Goal: Find contact information: Find contact information

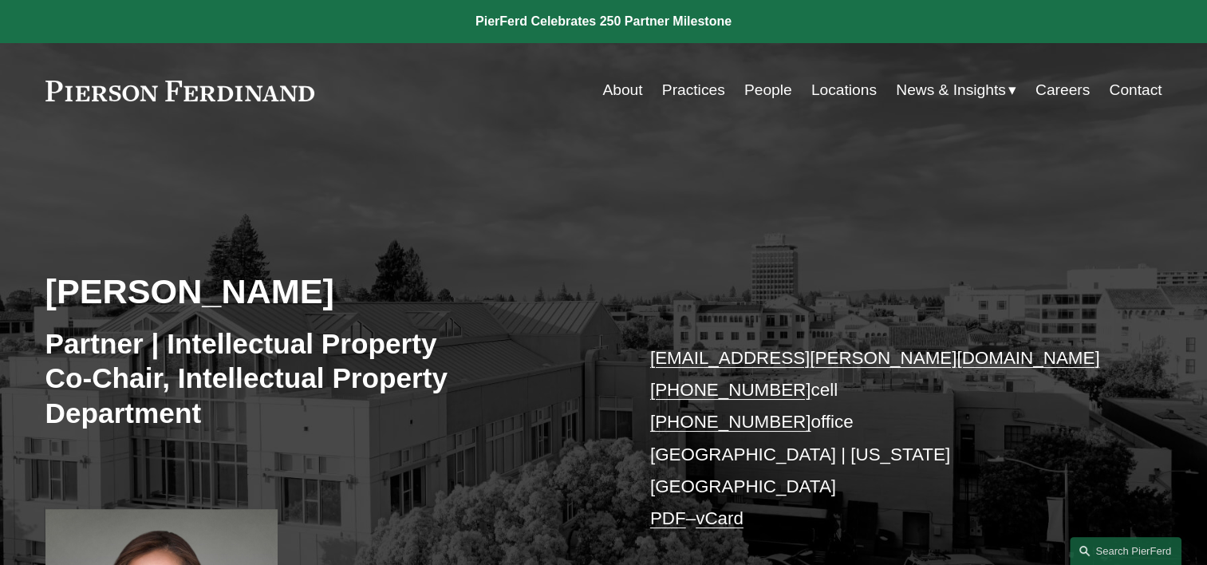
click at [843, 84] on link "Locations" at bounding box center [843, 90] width 65 height 30
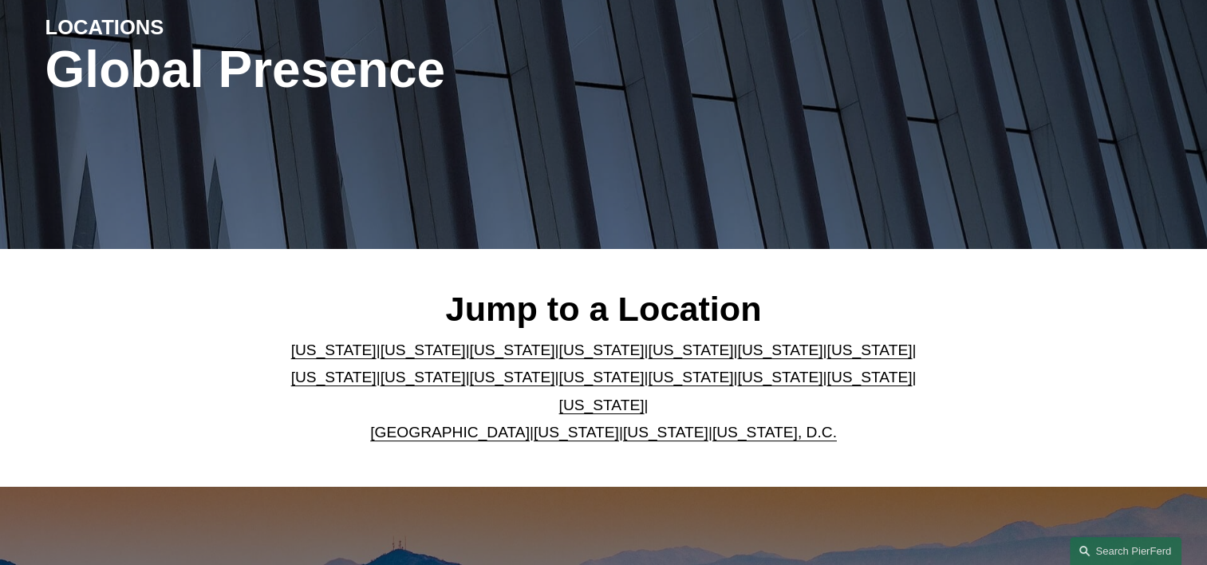
scroll to position [399, 0]
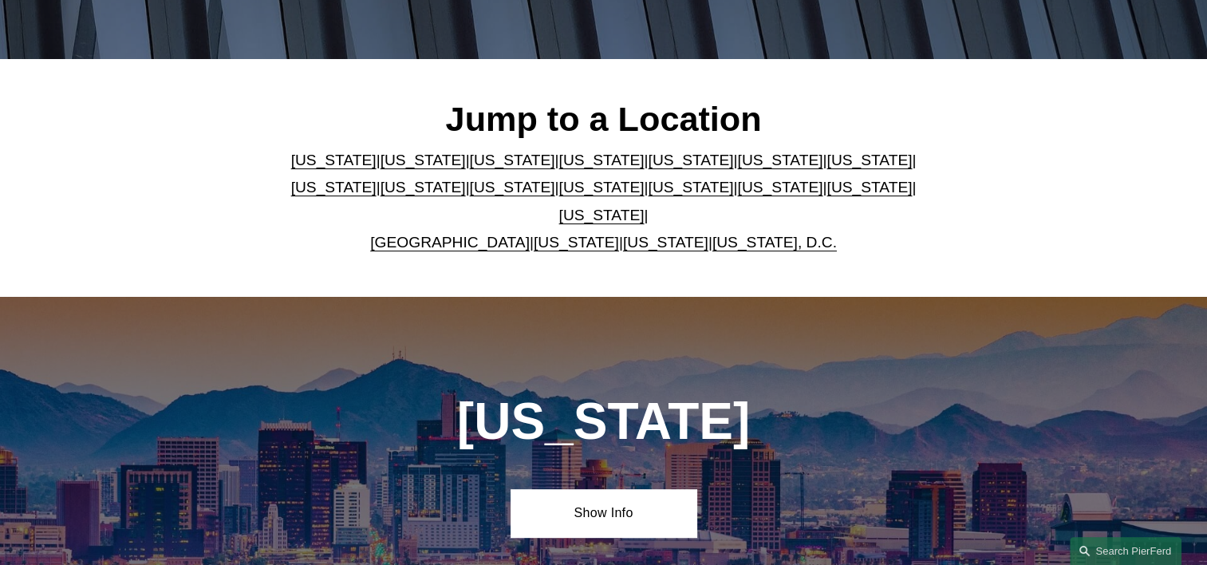
click at [380, 168] on link "[US_STATE]" at bounding box center [422, 160] width 85 height 17
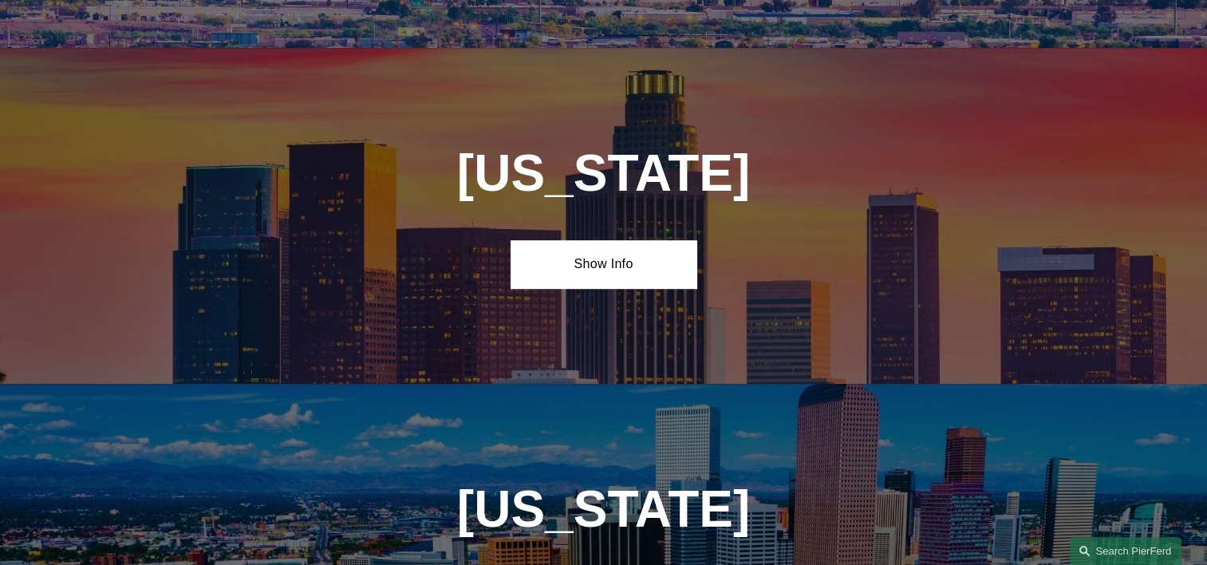
scroll to position [1019, 0]
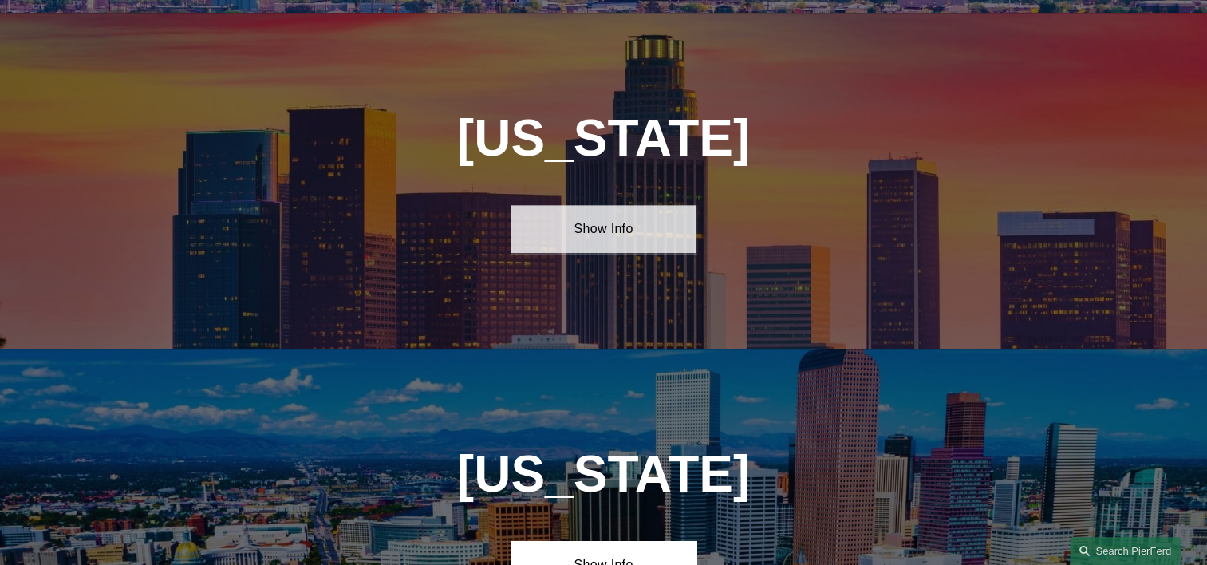
click at [570, 219] on link "Show Info" at bounding box center [603, 229] width 186 height 48
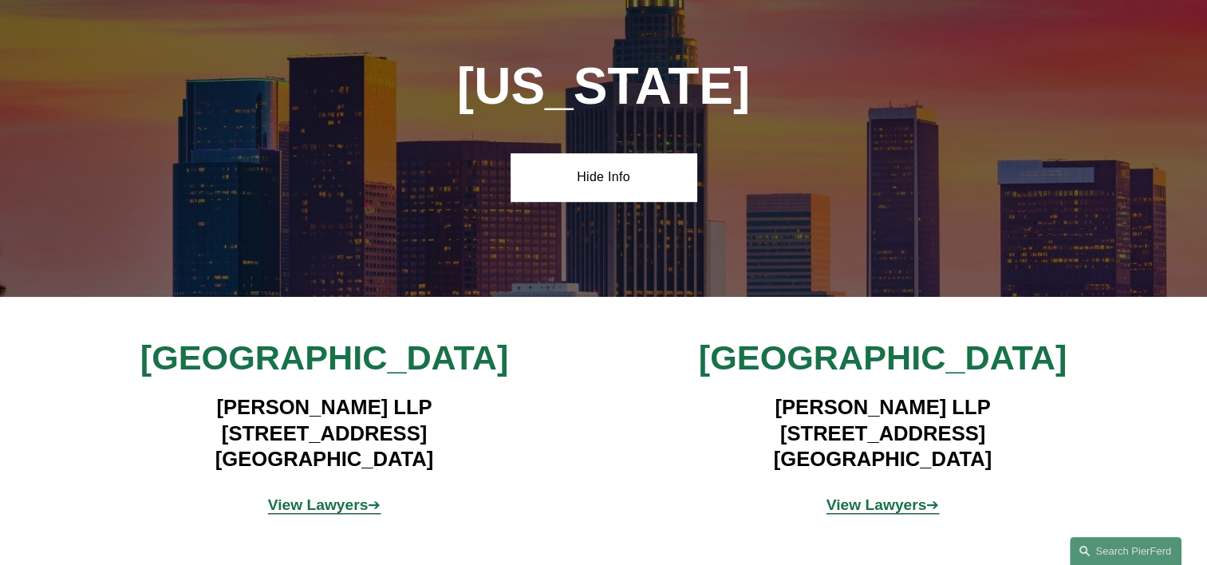
scroll to position [1098, 0]
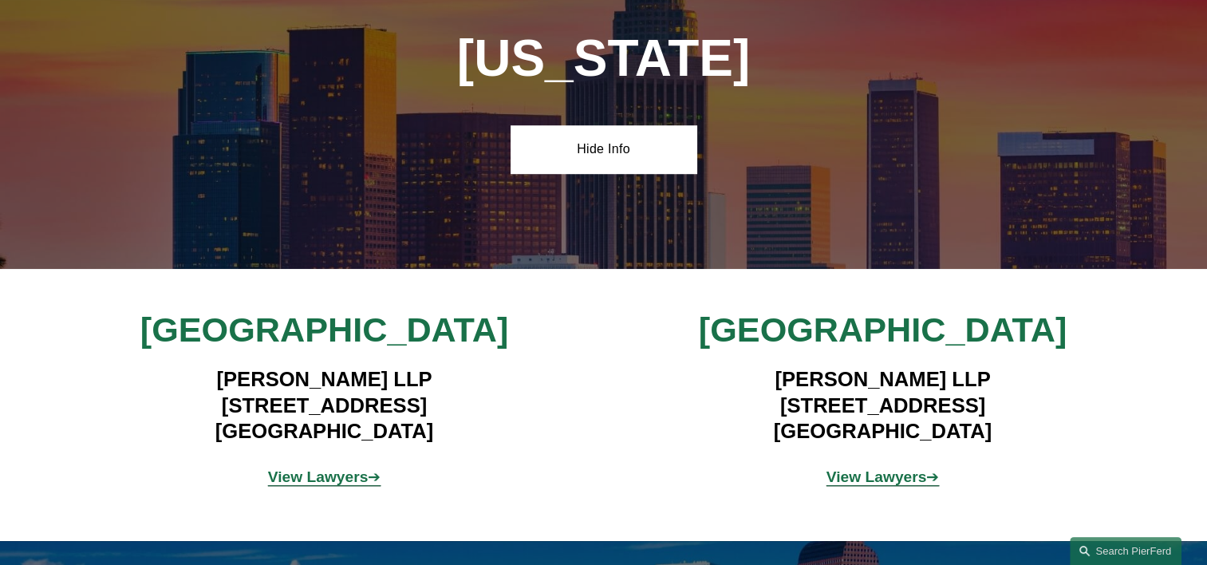
drag, startPoint x: 213, startPoint y: 365, endPoint x: 439, endPoint y: 365, distance: 226.5
click at [439, 366] on h4 "[PERSON_NAME] LLP [STREET_ADDRESS]" at bounding box center [324, 404] width 465 height 77
copy h4 "[PERSON_NAME] LLP"
drag, startPoint x: 180, startPoint y: 389, endPoint x: 472, endPoint y: 384, distance: 292.0
click at [472, 384] on h4 "[PERSON_NAME] LLP [STREET_ADDRESS]" at bounding box center [324, 404] width 465 height 77
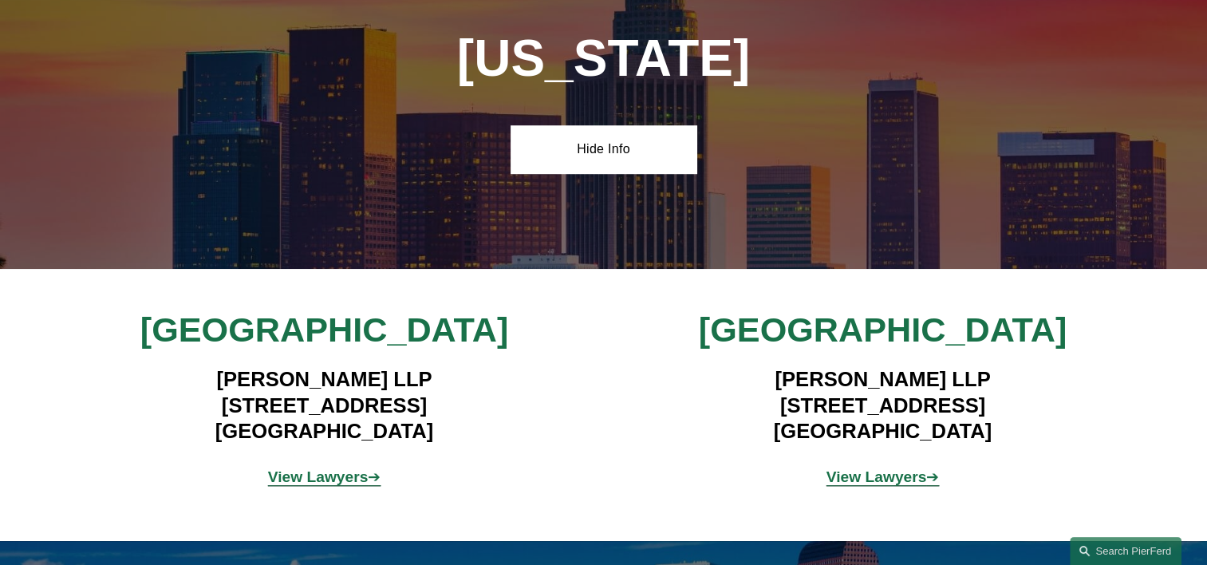
copy h4 "[STREET_ADDRESS]"
click at [61, 403] on div "[GEOGRAPHIC_DATA] [PERSON_NAME] LLP [STREET_ADDRESS] View Lawyers ➔ [GEOGRAPHIC…" at bounding box center [603, 405] width 1207 height 192
drag, startPoint x: 217, startPoint y: 420, endPoint x: 329, endPoint y: 417, distance: 111.7
click at [329, 417] on h4 "[PERSON_NAME] LLP [STREET_ADDRESS]" at bounding box center [324, 404] width 465 height 77
copy h4 "[GEOGRAPHIC_DATA]"
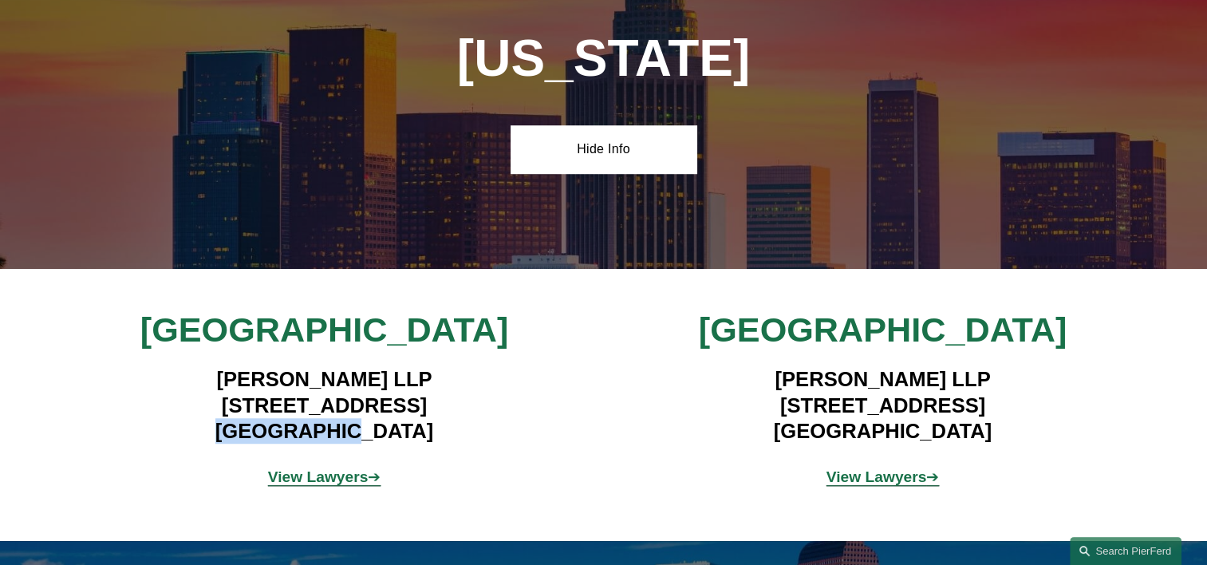
drag, startPoint x: 436, startPoint y: 420, endPoint x: 380, endPoint y: 420, distance: 55.0
click at [380, 420] on h4 "[PERSON_NAME] LLP [STREET_ADDRESS]" at bounding box center [324, 404] width 465 height 77
copy h4 "90025"
click at [223, 366] on h4 "[PERSON_NAME] LLP [STREET_ADDRESS]" at bounding box center [324, 404] width 465 height 77
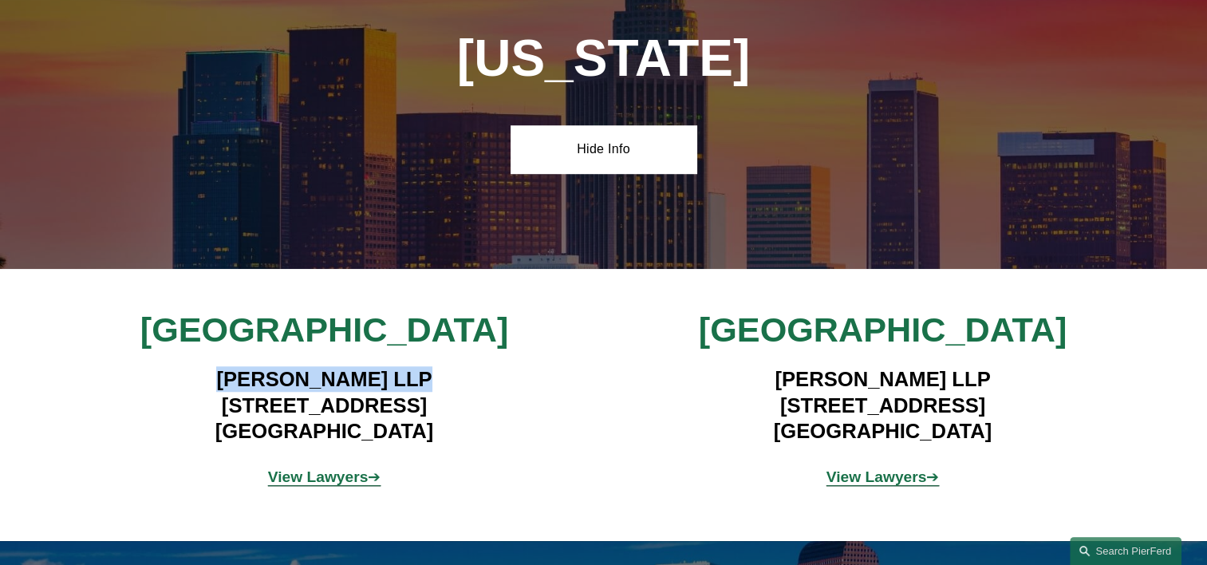
drag, startPoint x: 217, startPoint y: 365, endPoint x: 388, endPoint y: 368, distance: 170.7
click at [388, 368] on h4 "[PERSON_NAME] LLP [STREET_ADDRESS]" at bounding box center [324, 404] width 465 height 77
copy h4 "[PERSON_NAME]"
